Goal: Browse casually: Explore the website without a specific task or goal

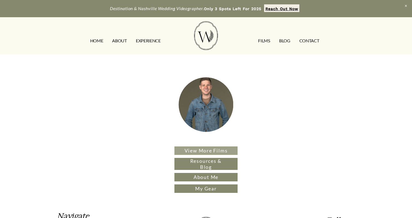
click at [210, 149] on link "View More Films" at bounding box center [205, 151] width 63 height 8
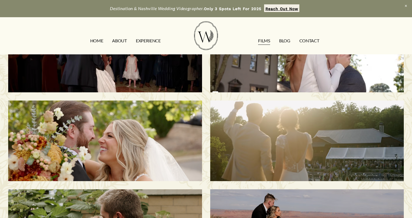
scroll to position [145, 0]
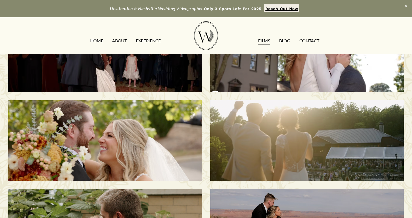
click at [164, 157] on div "Melissa & Taylor | Nashville, TN" at bounding box center [105, 140] width 194 height 81
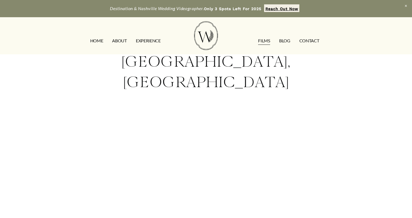
scroll to position [59, 0]
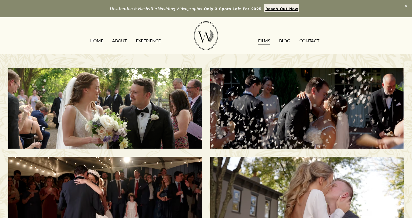
click at [262, 111] on h3 "Savannah & Tommy | Nashville, TN" at bounding box center [307, 108] width 166 height 49
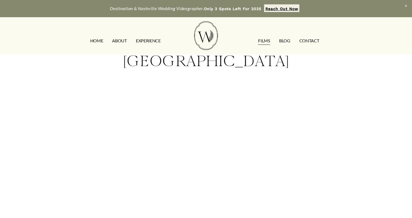
scroll to position [57, 0]
click at [306, 42] on link "CONTACT" at bounding box center [309, 40] width 20 height 9
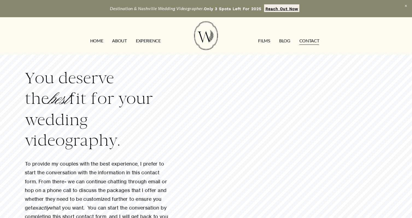
click at [119, 40] on link "ABOUT" at bounding box center [119, 40] width 14 height 9
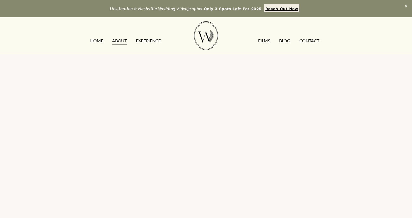
scroll to position [1171, 0]
